Goal: Obtain resource: Download file/media

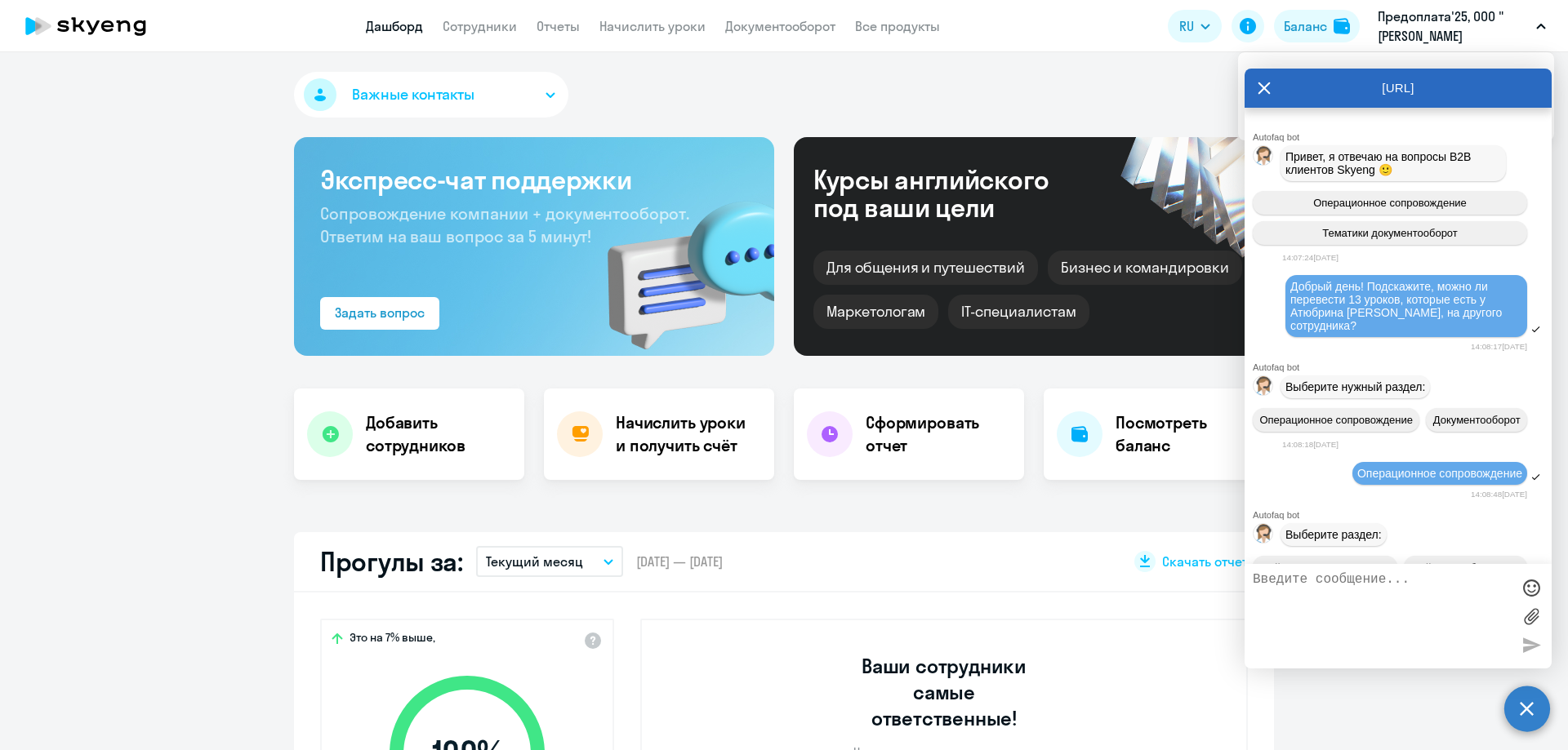
select select "30"
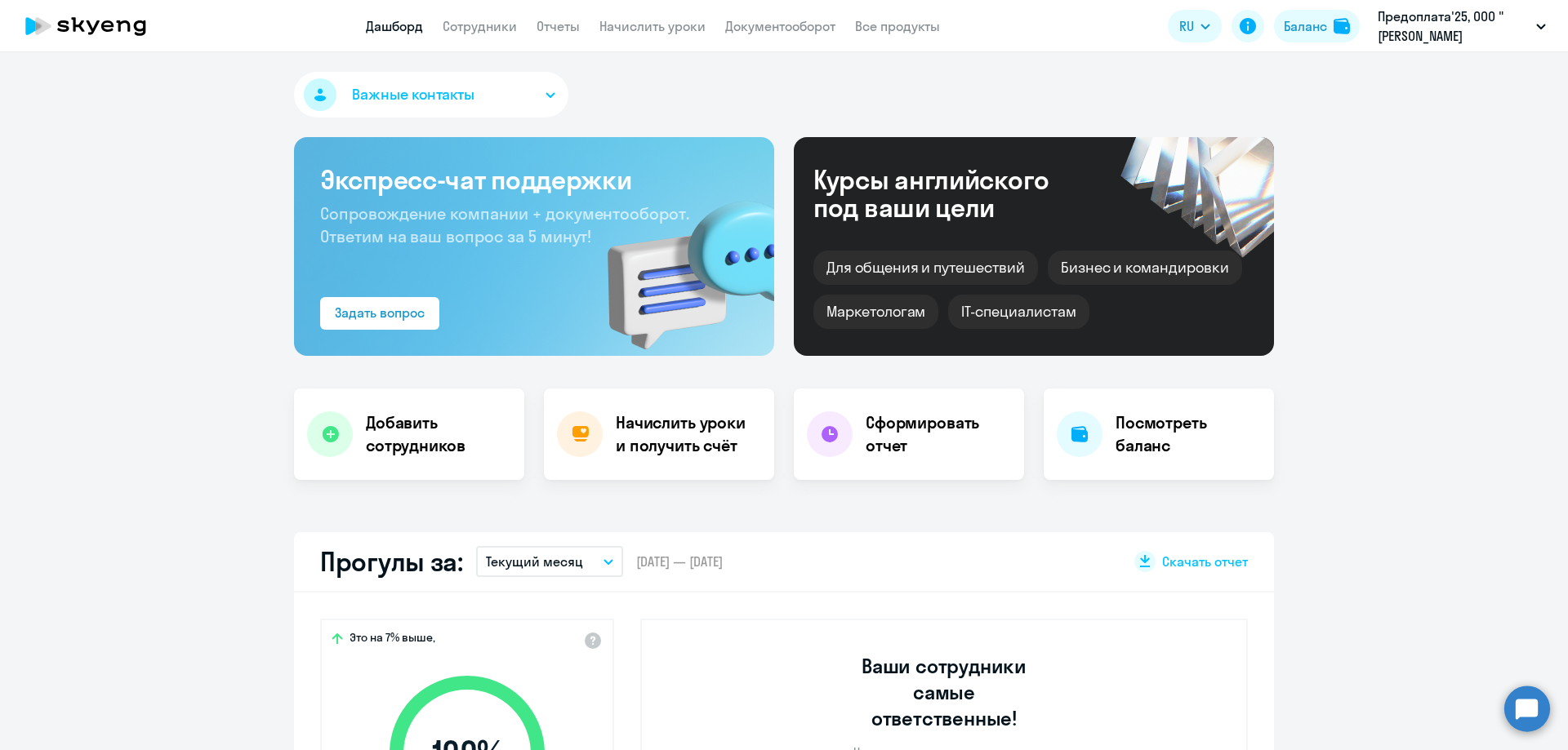
click at [1532, 715] on circle at bounding box center [1527, 709] width 46 height 46
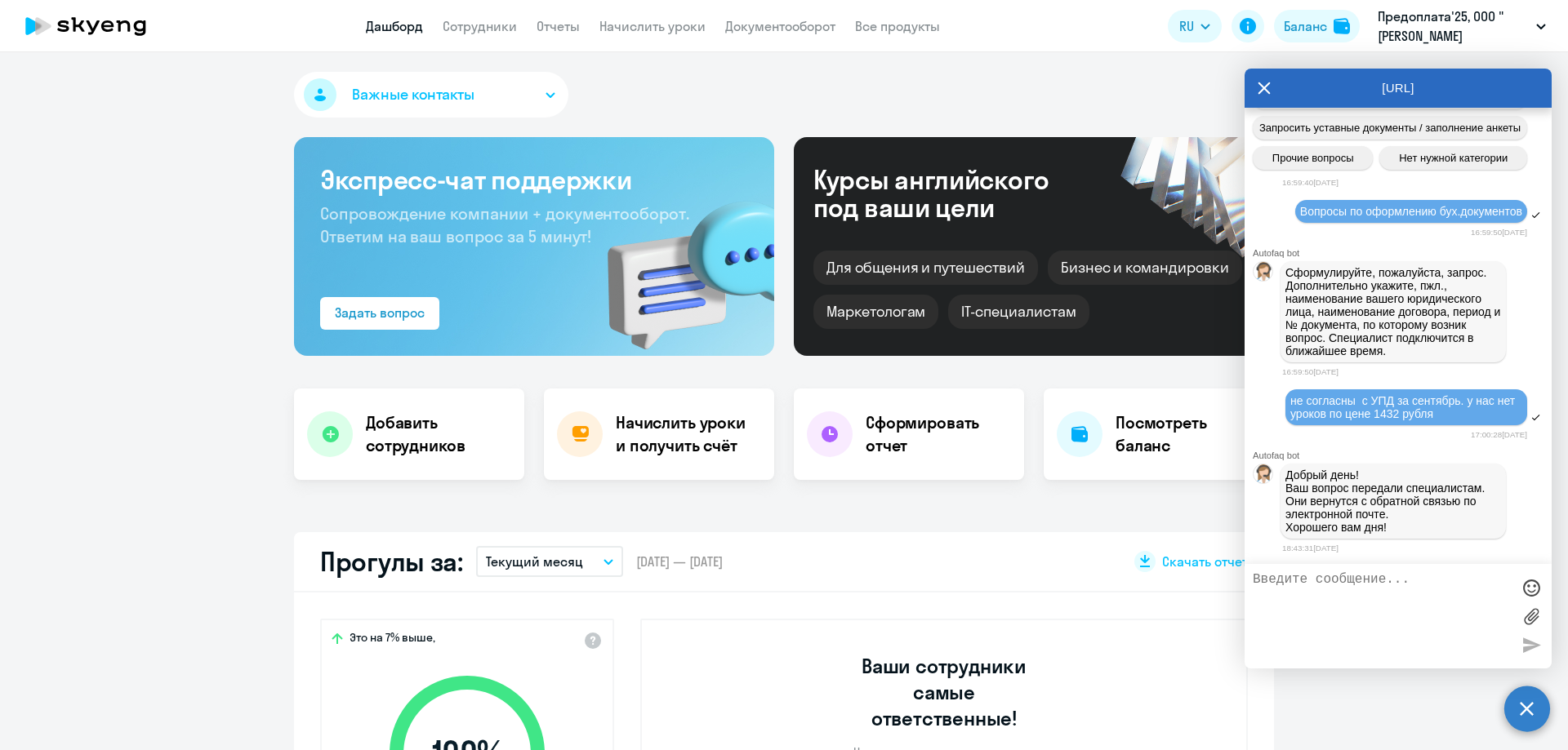
select select "30"
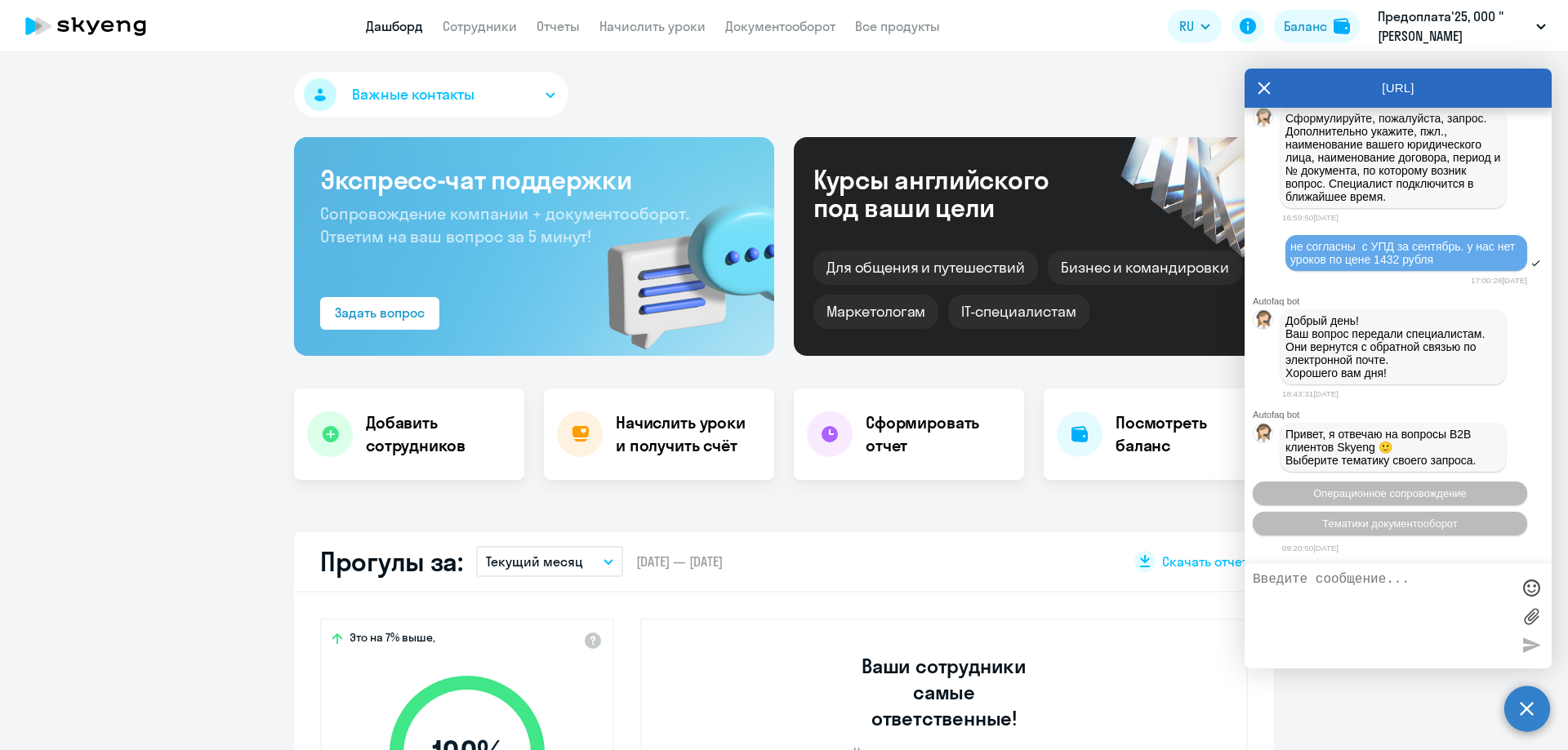
scroll to position [15521, 0]
click at [806, 28] on link "Документооборот" at bounding box center [780, 26] width 110 height 16
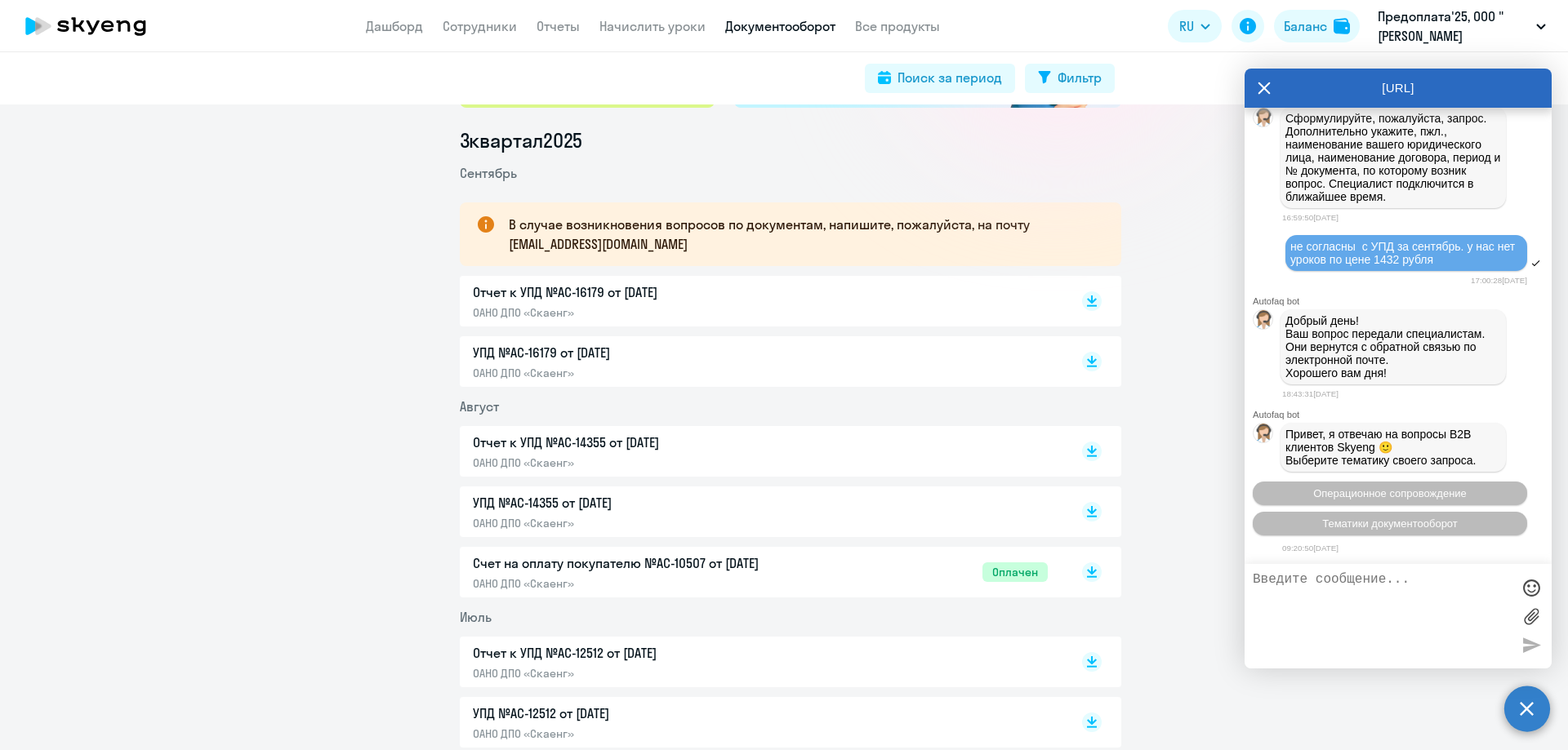
scroll to position [245, 0]
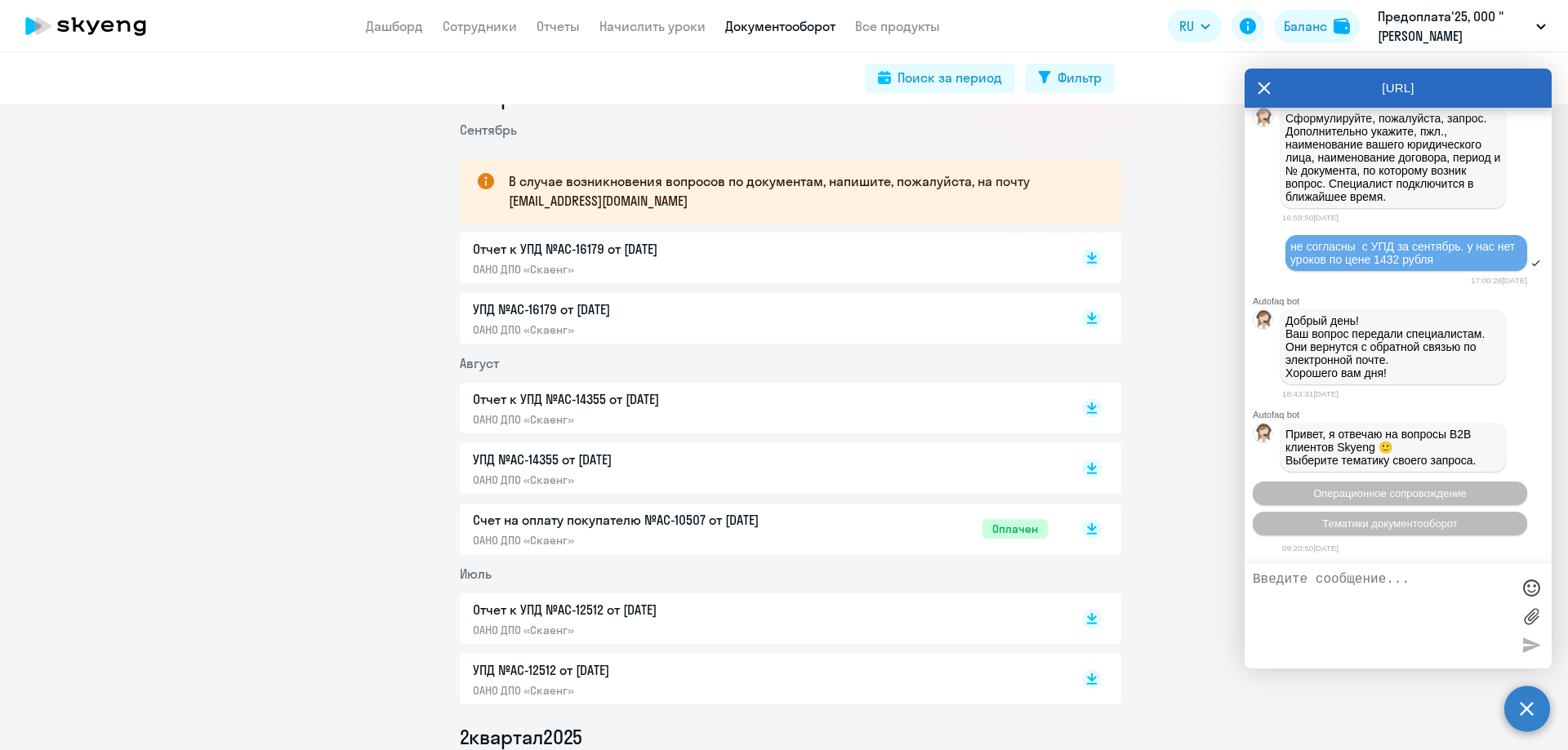
click at [534, 247] on p "Отчет к УПД №AC-16179 от [DATE]" at bounding box center [644, 249] width 343 height 19
